Goal: Information Seeking & Learning: Learn about a topic

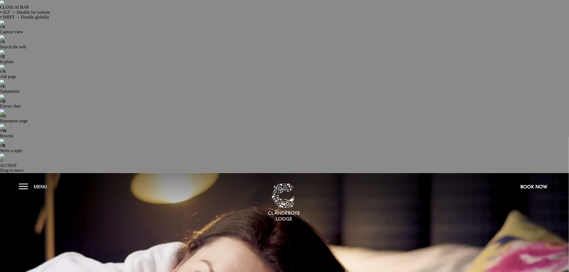
click at [23, 181] on button "Menu" at bounding box center [34, 187] width 31 height 12
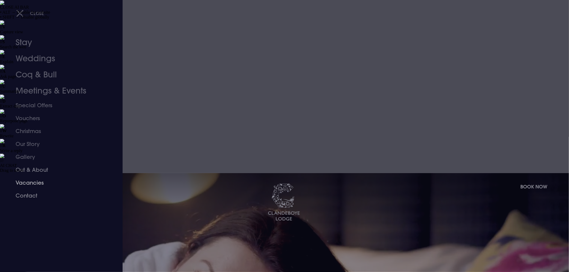
click at [24, 180] on link "Vacancies" at bounding box center [58, 182] width 85 height 13
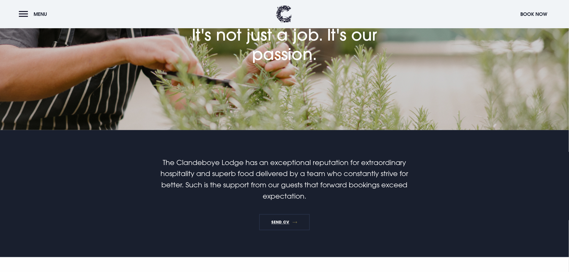
scroll to position [179, 0]
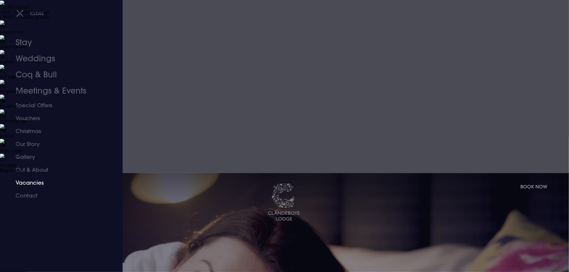
click at [27, 184] on link "Vacancies" at bounding box center [58, 182] width 85 height 13
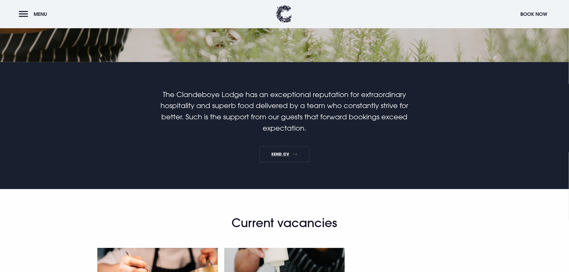
scroll to position [329, 0]
